Goal: Task Accomplishment & Management: Manage account settings

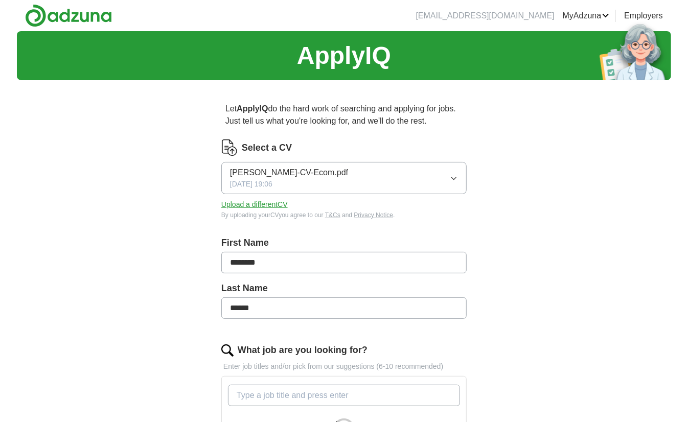
click at [0, 0] on link "ApplyIQ" at bounding box center [0, 0] width 0 height 0
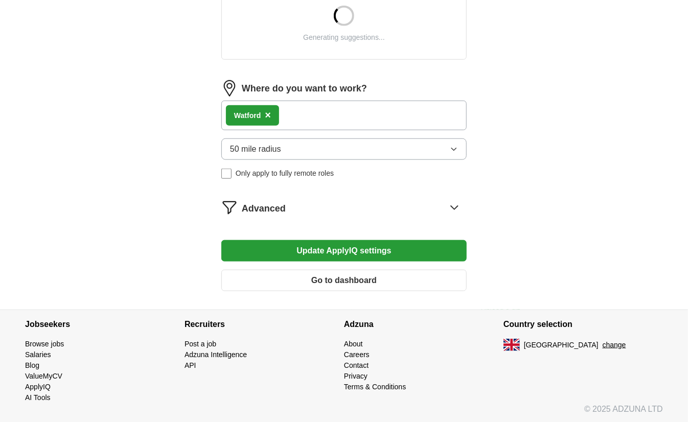
scroll to position [411, 0]
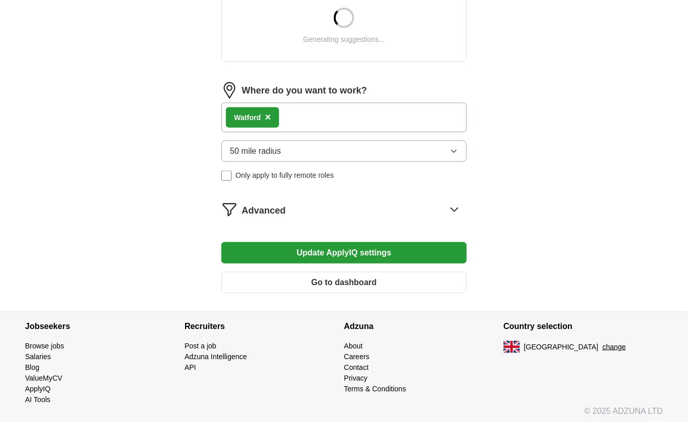
click at [297, 148] on button "50 mile radius" at bounding box center [344, 151] width 246 height 21
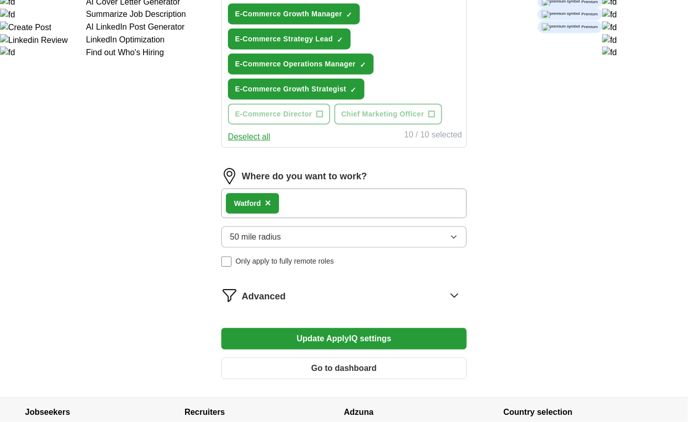
scroll to position [511, 0]
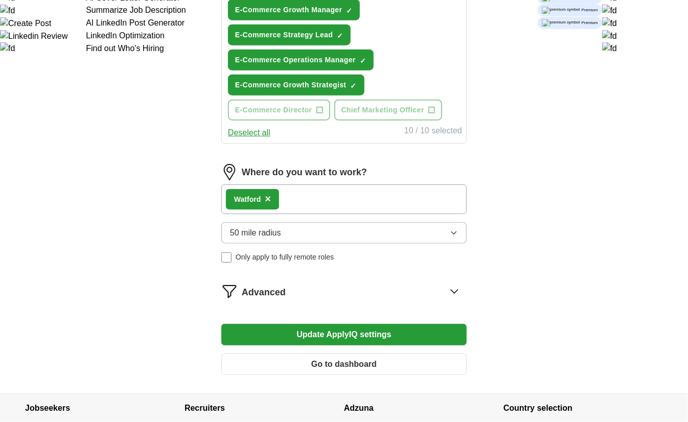
click at [334, 194] on div "Watford ×" at bounding box center [344, 200] width 246 height 30
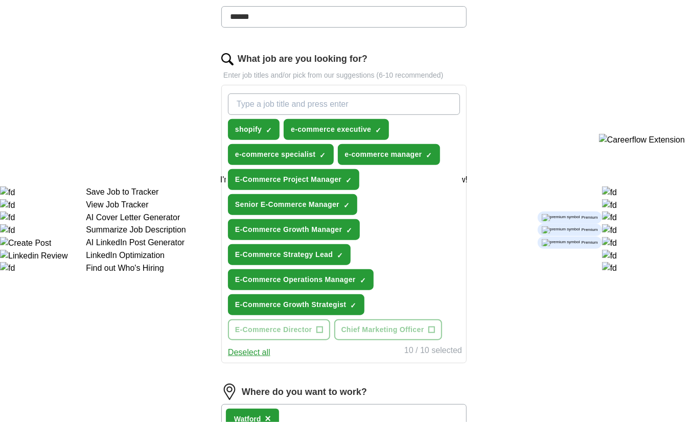
scroll to position [281, 0]
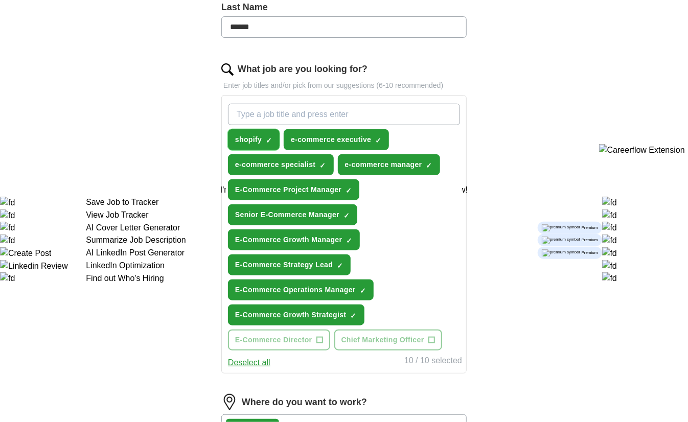
click at [244, 139] on span "shopify" at bounding box center [248, 140] width 27 height 11
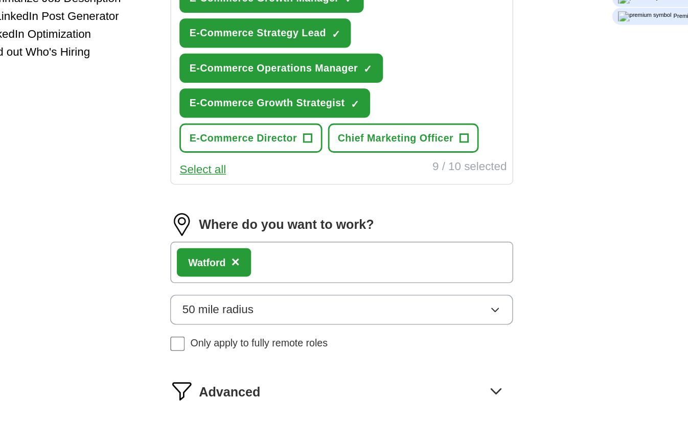
scroll to position [591, 0]
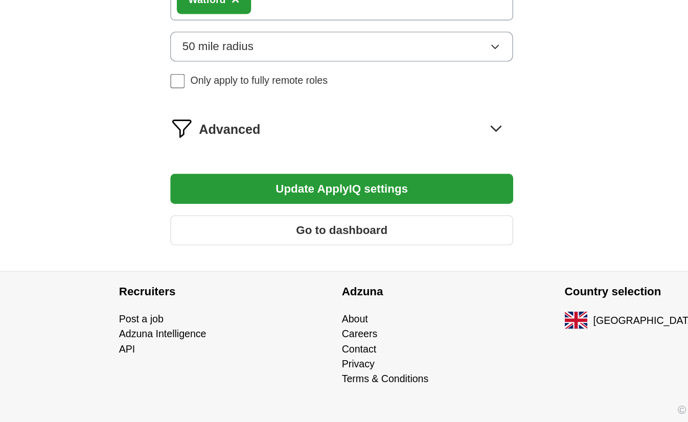
click at [242, 210] on span "Advanced" at bounding box center [264, 213] width 44 height 14
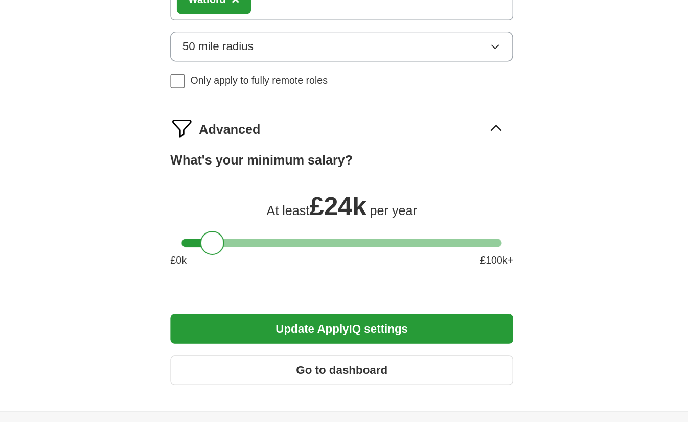
click at [248, 285] on div at bounding box center [251, 293] width 17 height 17
click at [305, 346] on button "Update ApplyIQ settings" at bounding box center [344, 355] width 246 height 21
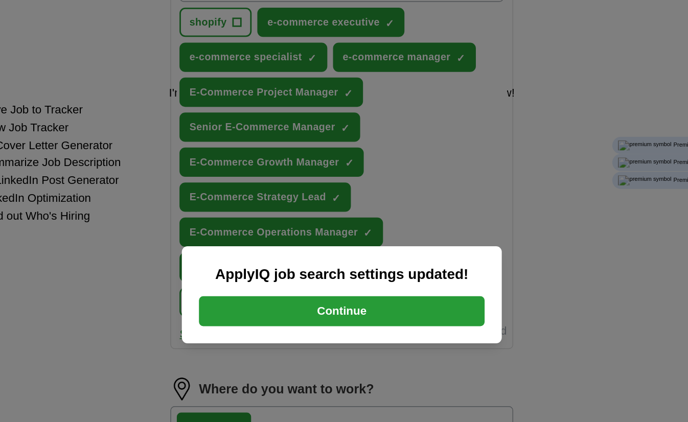
scroll to position [114, 0]
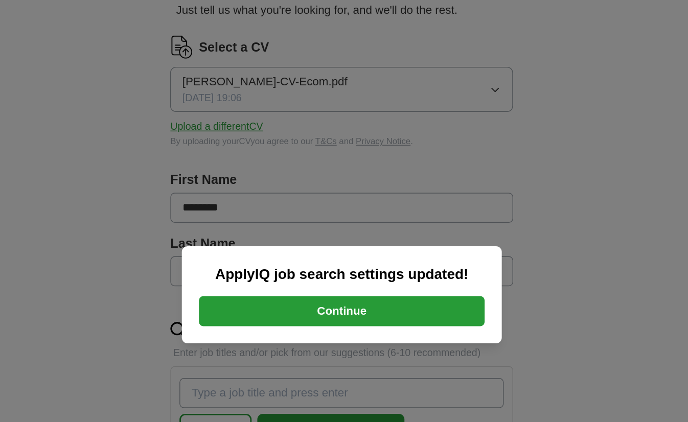
click at [307, 224] on button "Continue" at bounding box center [344, 222] width 205 height 21
